Goal: Information Seeking & Learning: Learn about a topic

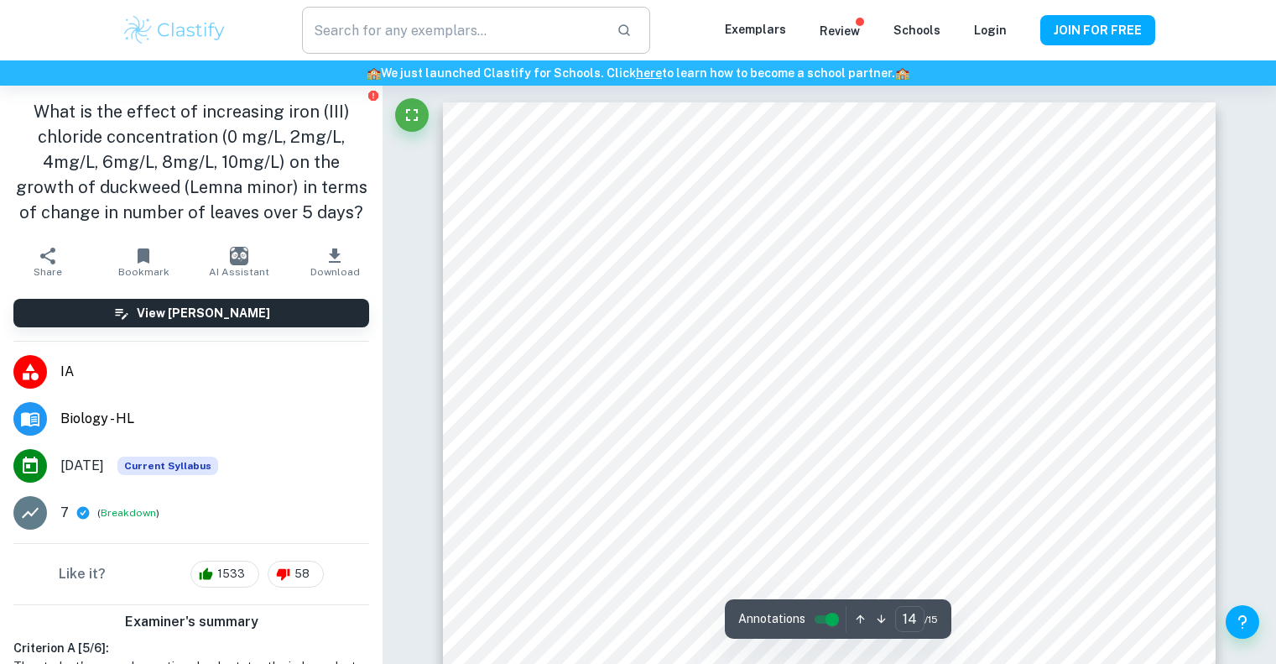
scroll to position [14559, 0]
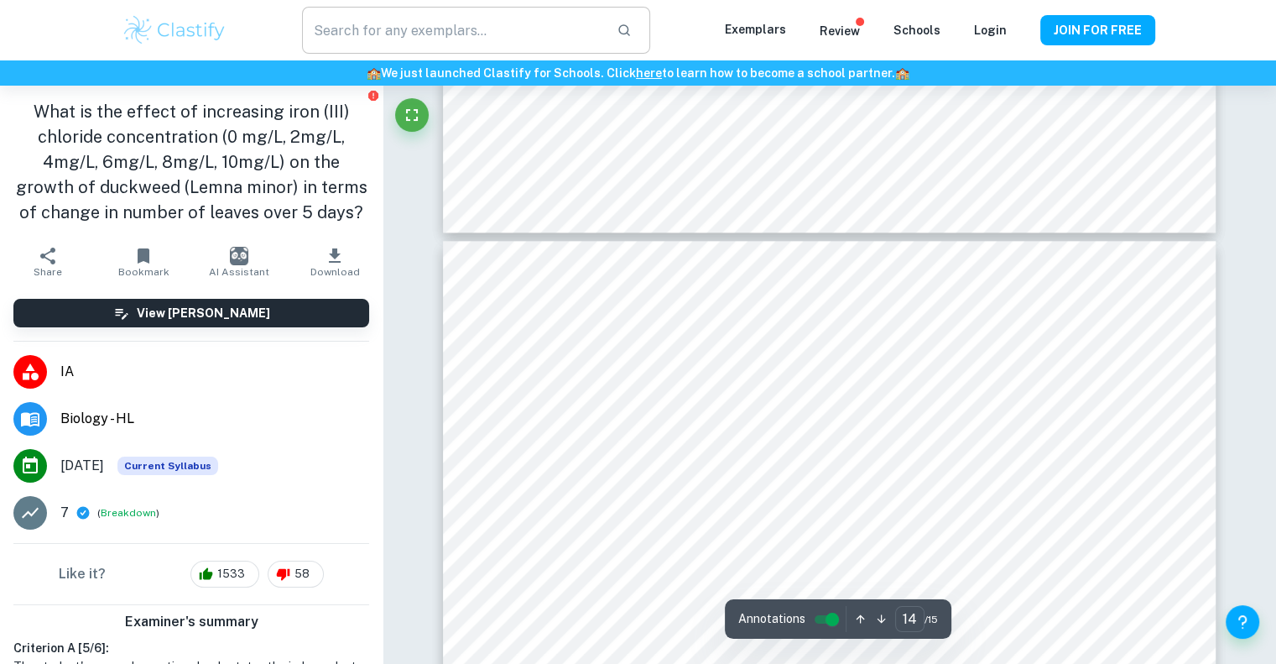
click at [430, 38] on input "text" at bounding box center [452, 30] width 300 height 47
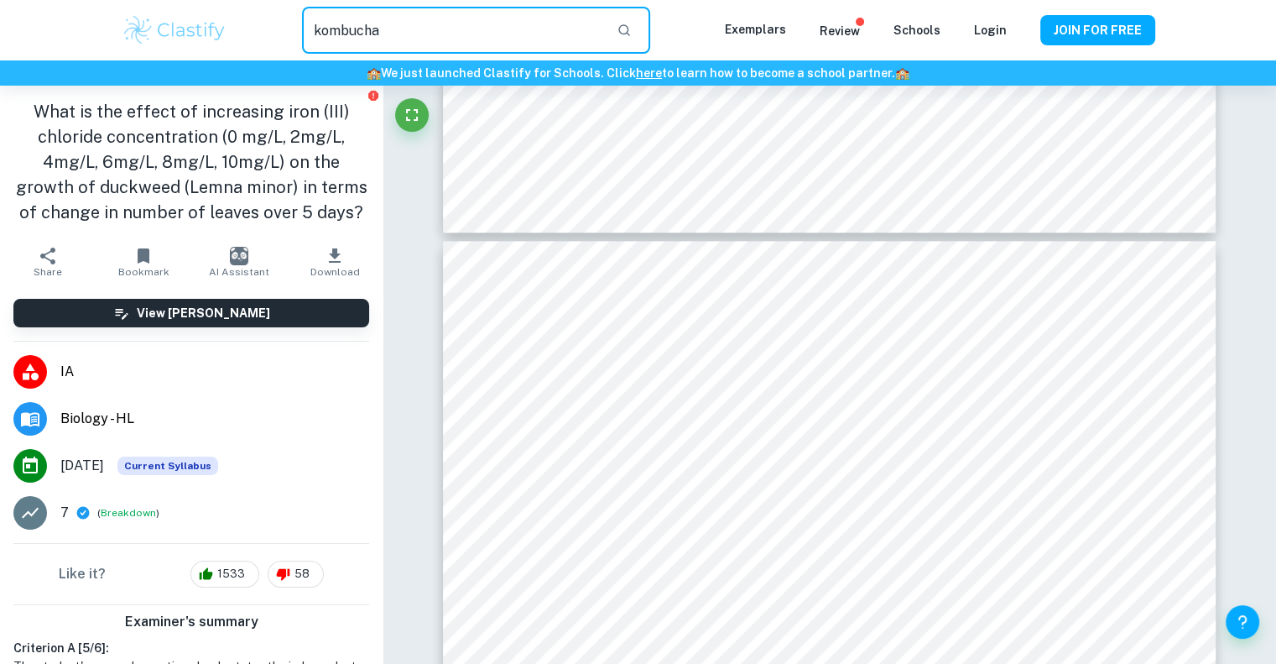
type input "kombucha"
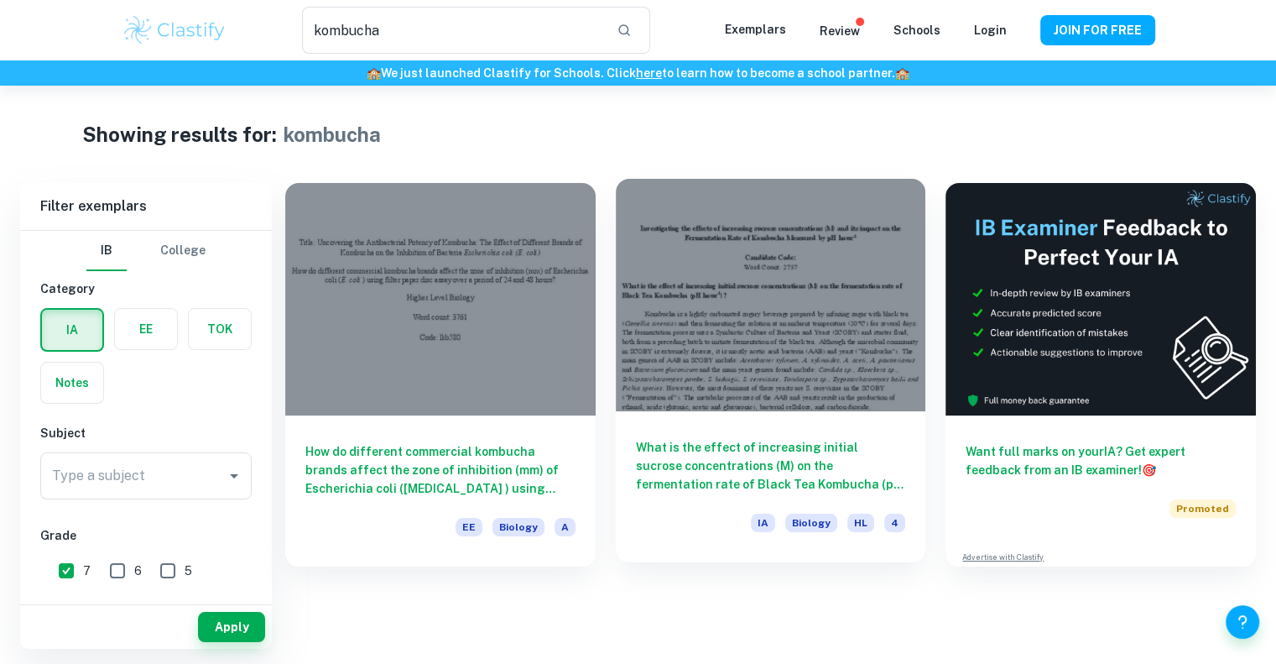
click at [793, 466] on h6 "What is the effect of increasing initial sucrose concentrations (M) on the ferm…" at bounding box center [771, 465] width 270 height 55
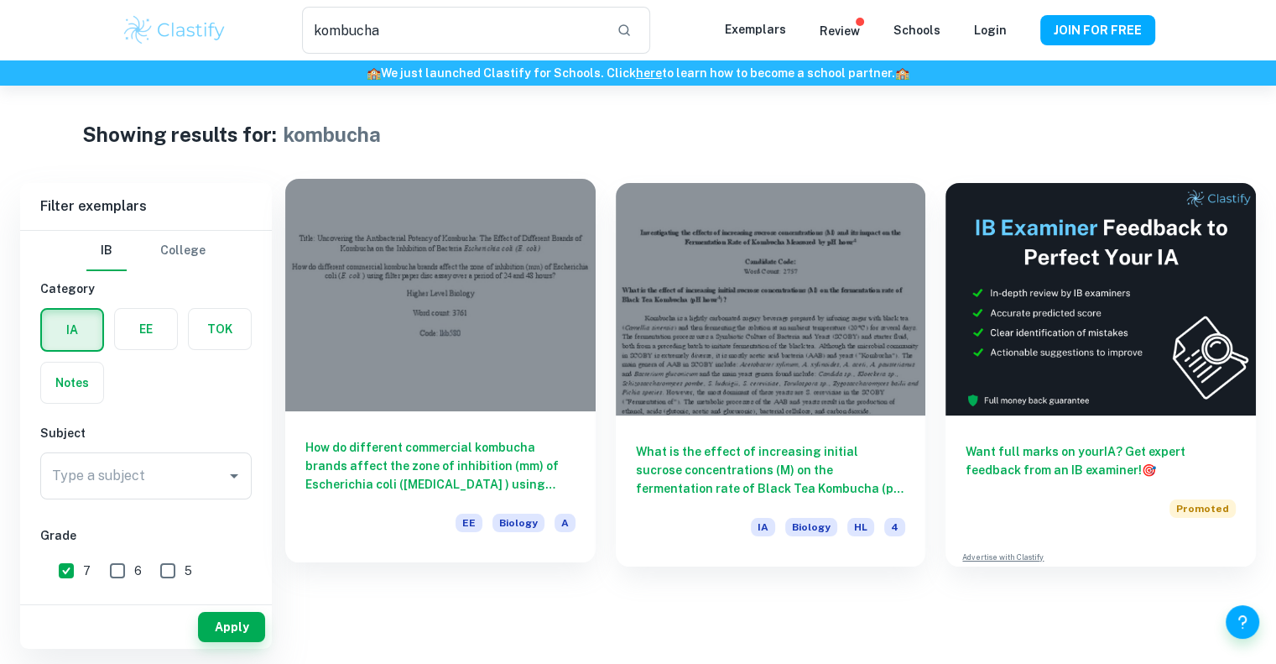
click at [489, 453] on h6 "How do different commercial kombucha brands affect the zone of inhibition (mm) …" at bounding box center [440, 465] width 270 height 55
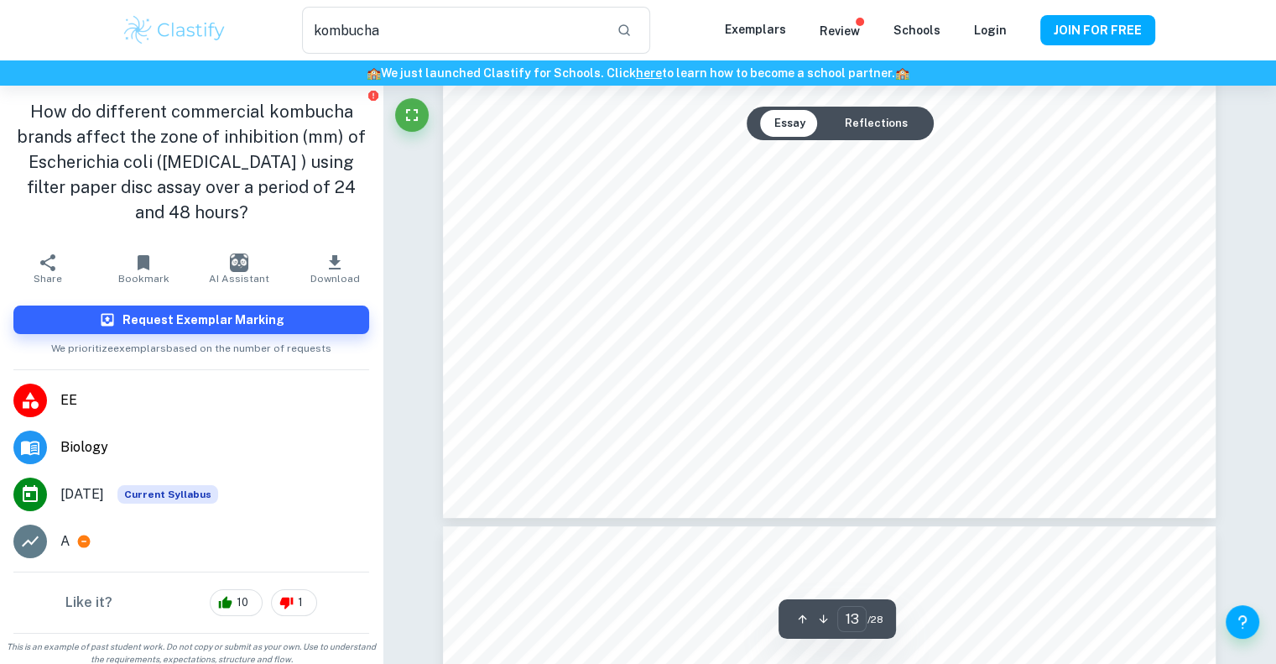
scroll to position [13086, 0]
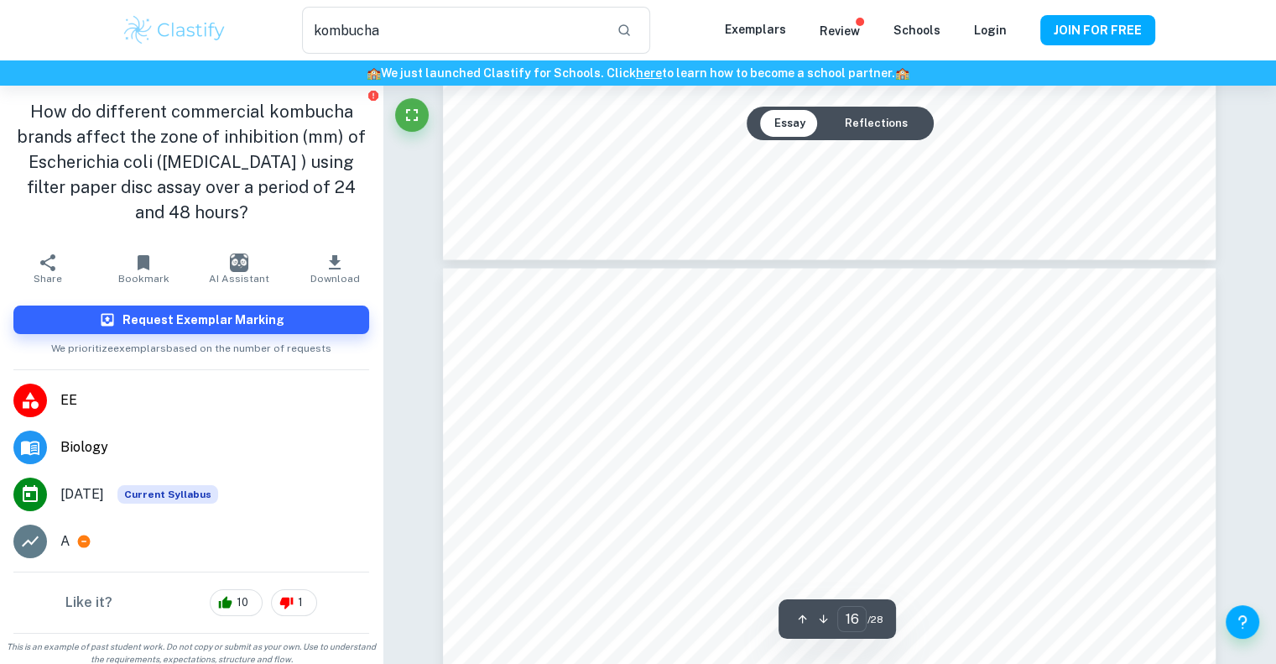
type input "17"
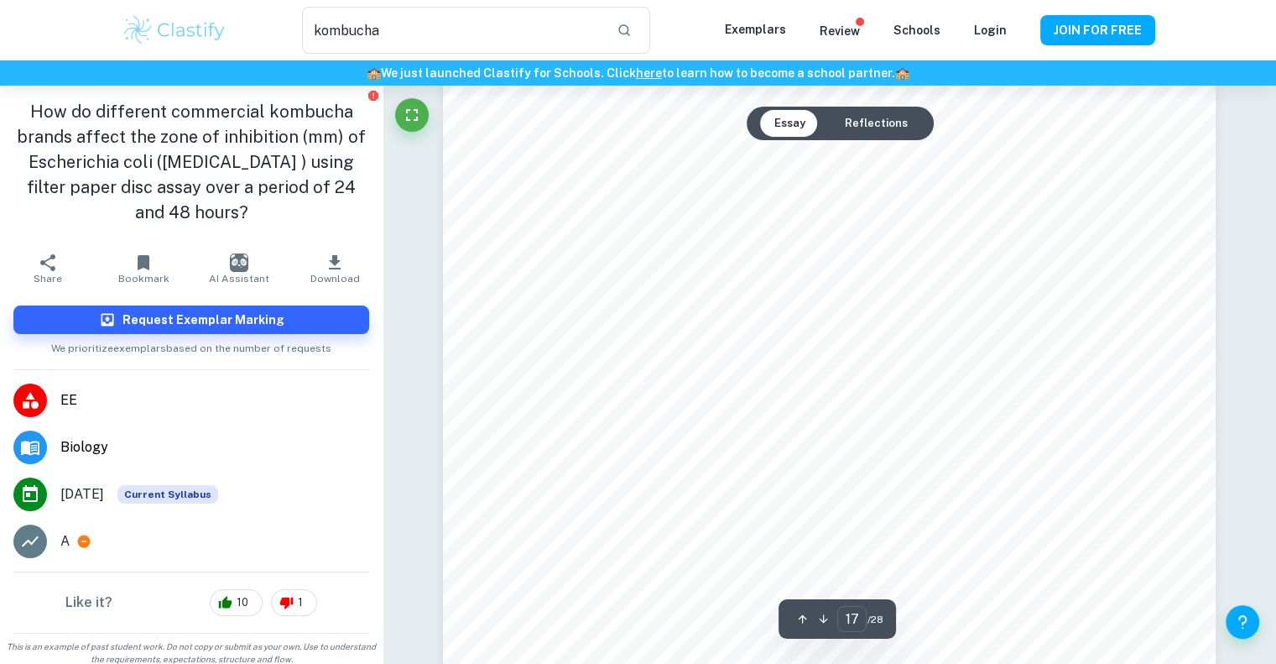
scroll to position [16769, 0]
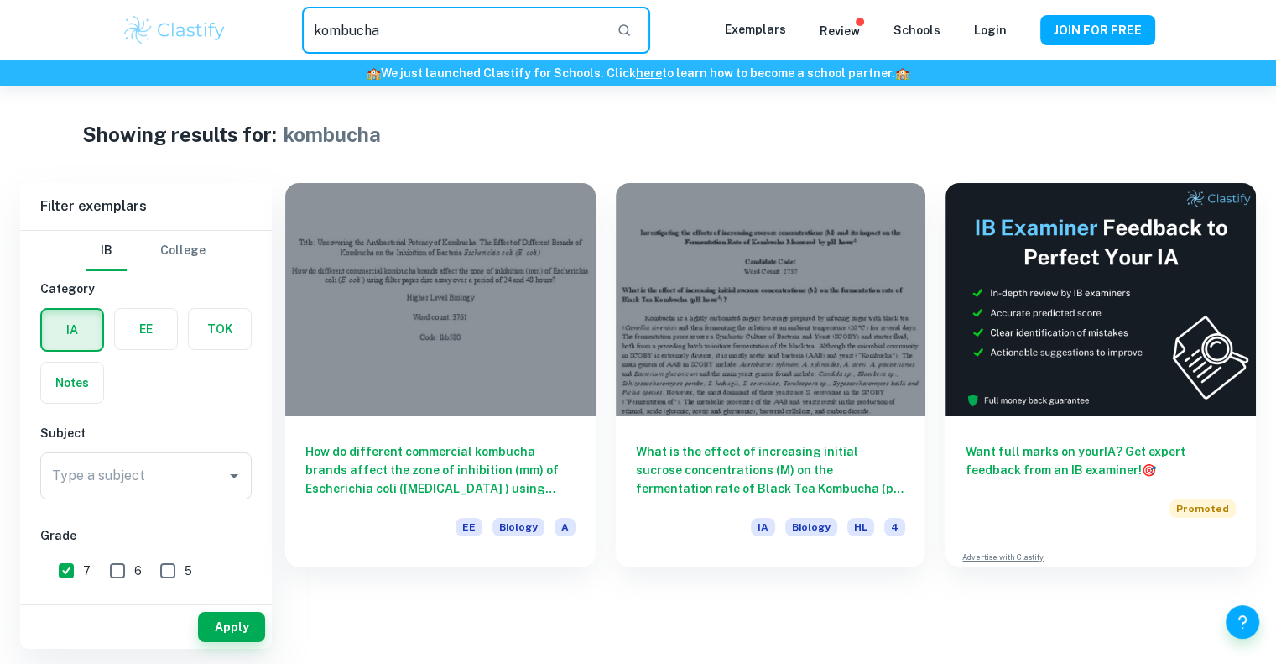
drag, startPoint x: 415, startPoint y: 25, endPoint x: 252, endPoint y: 37, distance: 163.2
click at [252, 37] on div "kombucha ​" at bounding box center [475, 30] width 497 height 47
type input "fermentation"
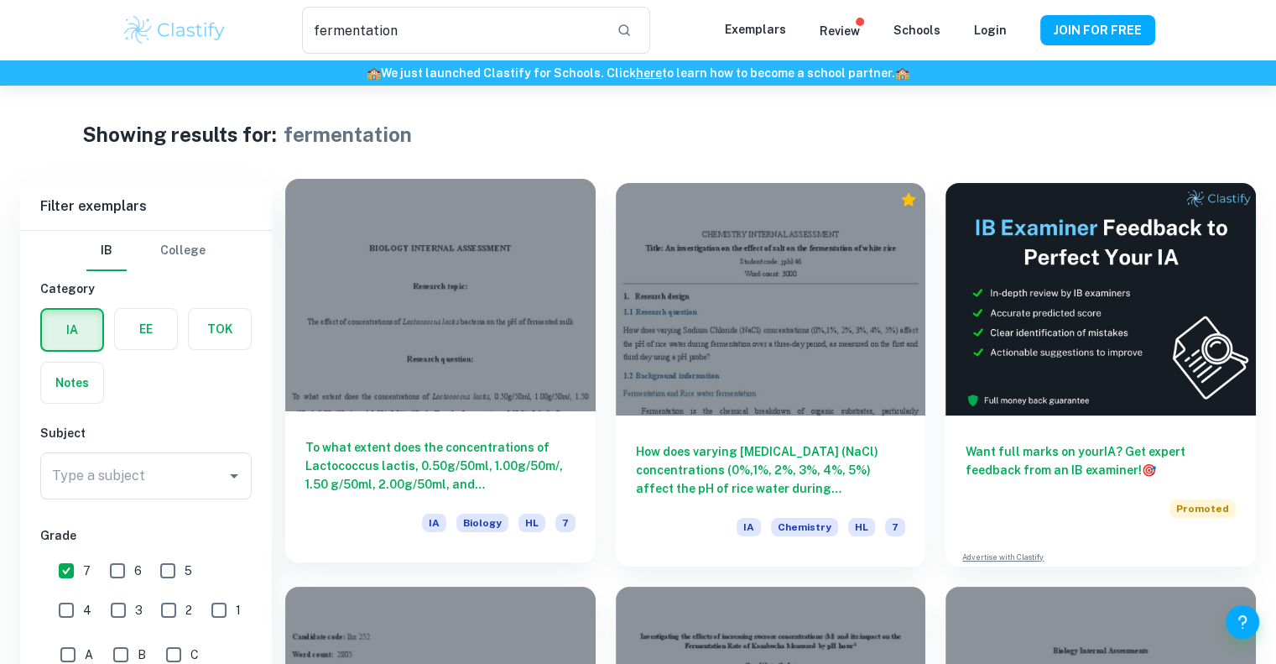
scroll to position [218, 0]
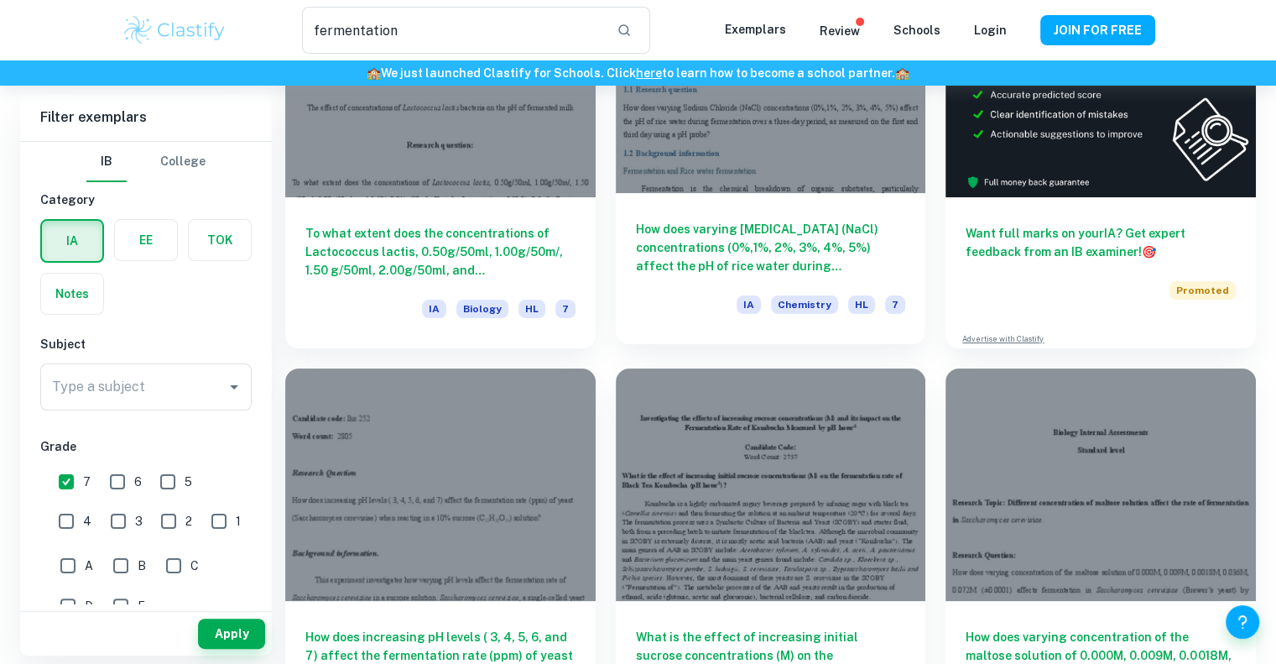
click at [768, 241] on h6 "How does varying [MEDICAL_DATA] (NaCl) concentrations (0%,1%, 2%, 3%, 4%, 5%) a…" at bounding box center [771, 247] width 270 height 55
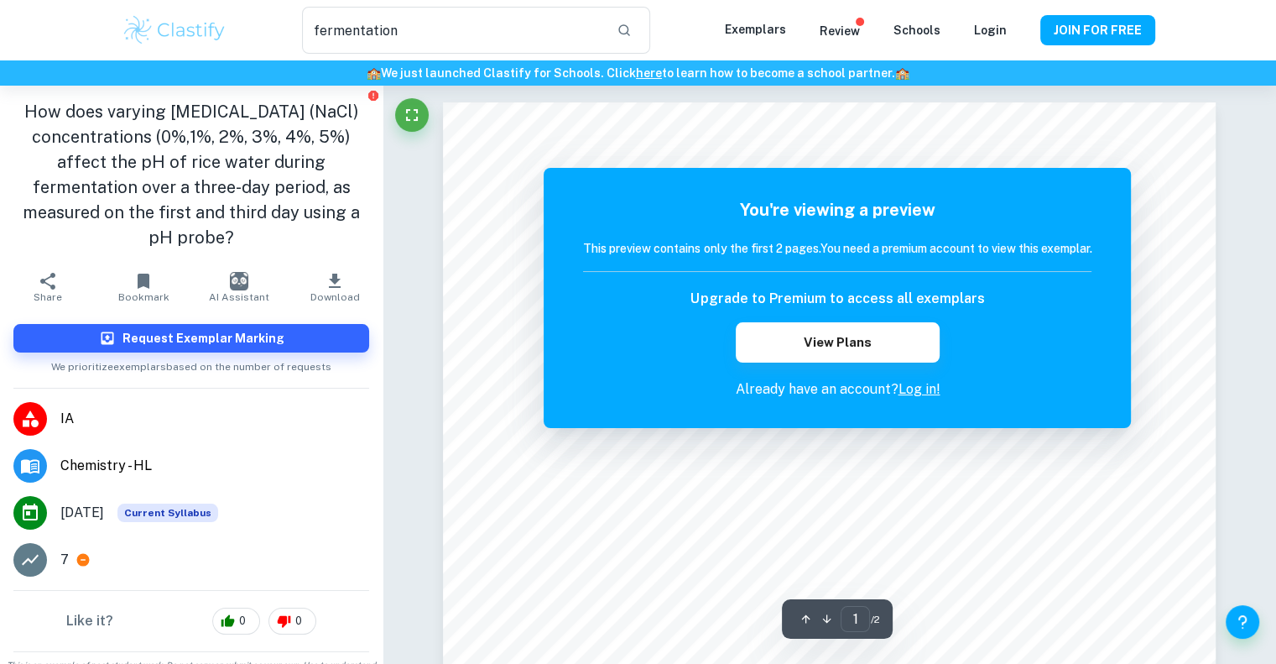
click at [698, 394] on p "Already have an account? Log in!" at bounding box center [837, 389] width 509 height 20
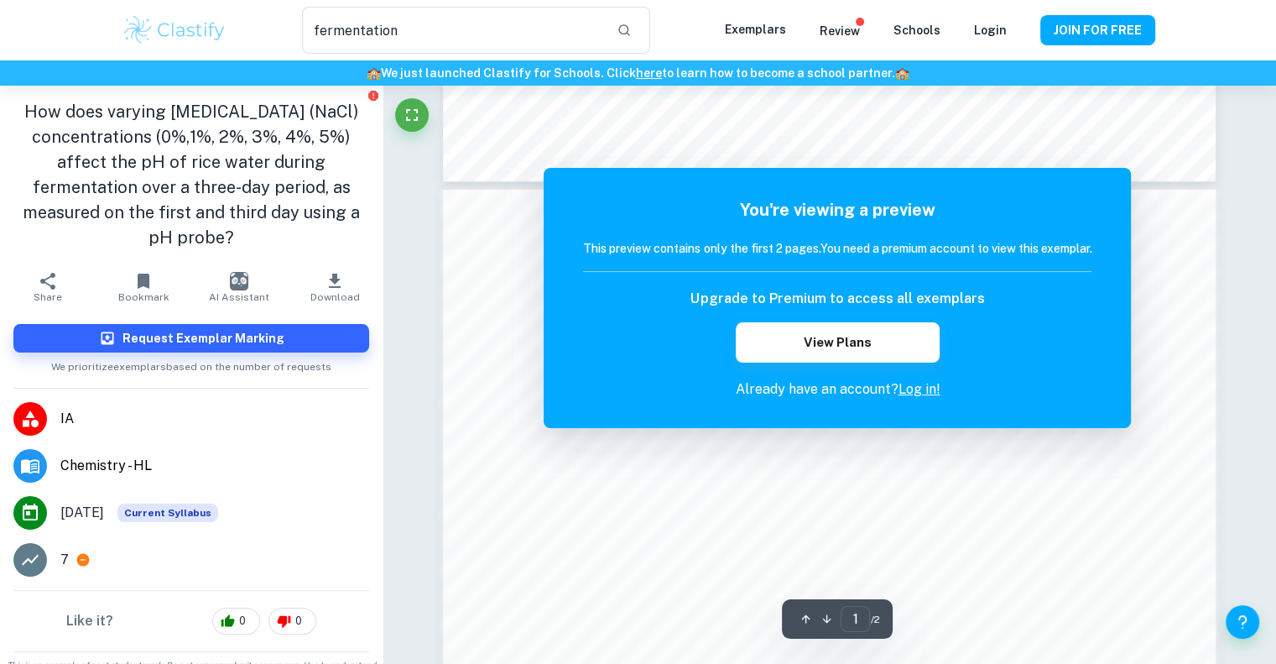
scroll to position [1016, 0]
